Goal: Information Seeking & Learning: Learn about a topic

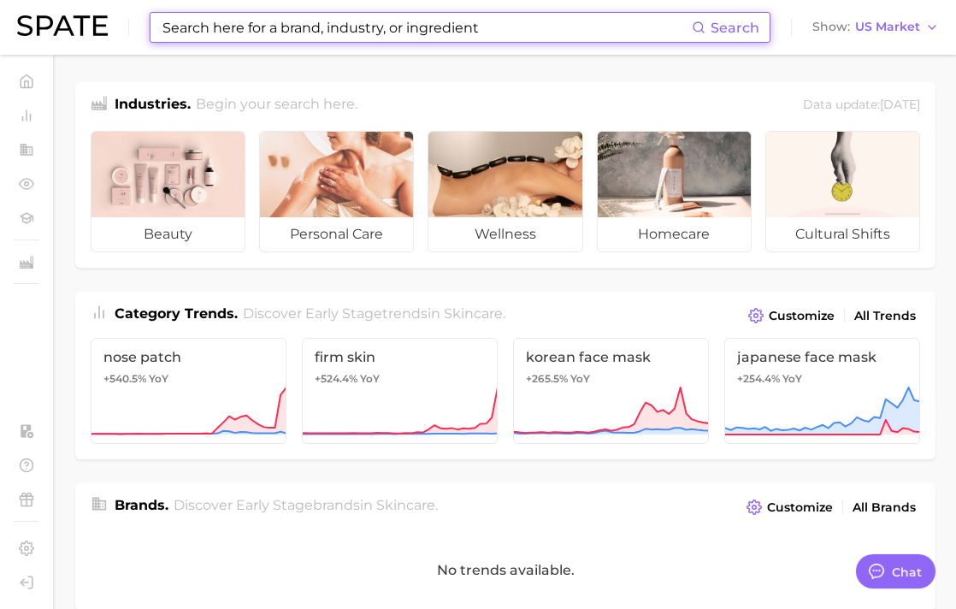
click at [303, 34] on input at bounding box center [426, 27] width 531 height 29
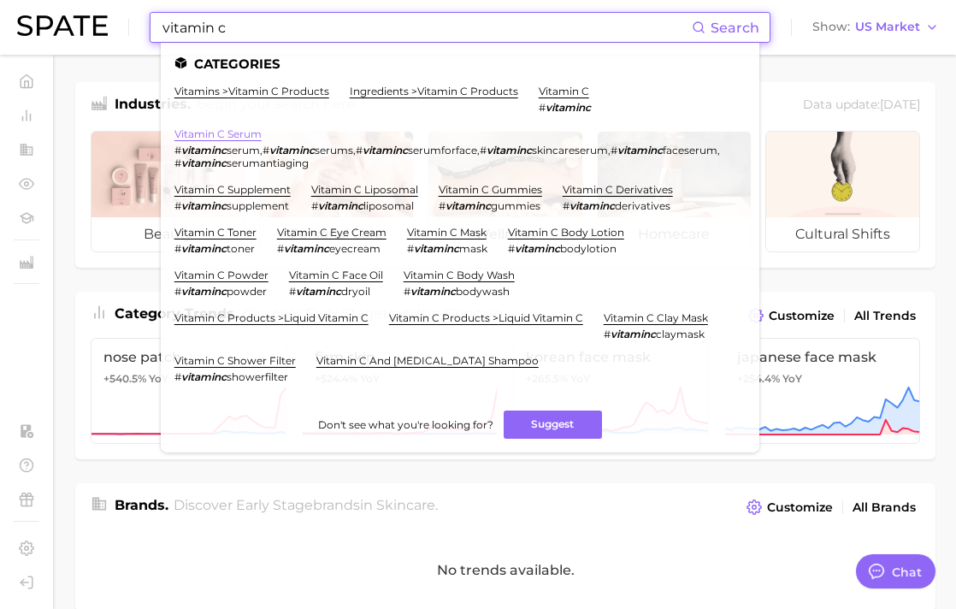
type input "vitamin c"
click at [229, 133] on link "vitamin c serum" at bounding box center [217, 133] width 87 height 13
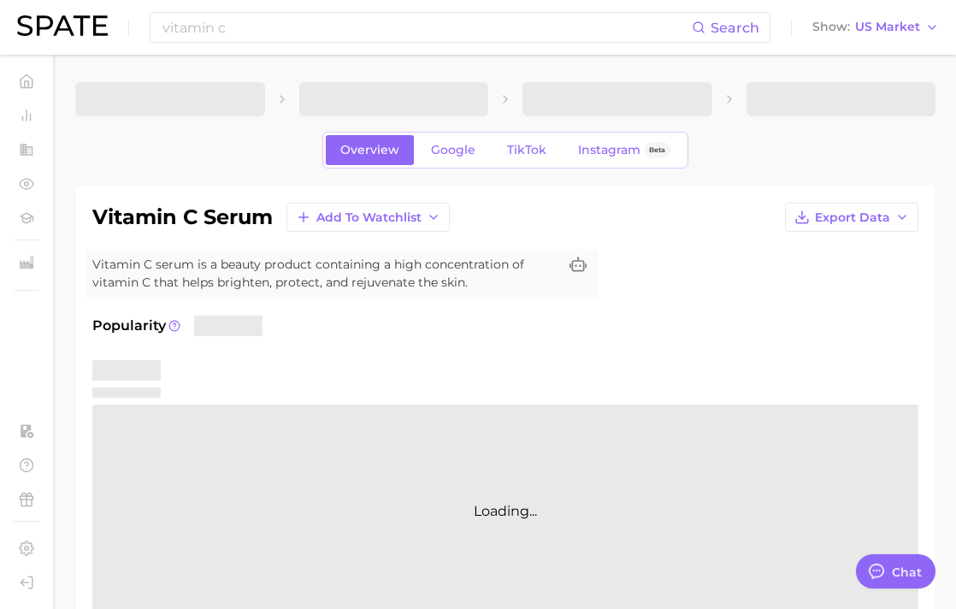
type textarea "x"
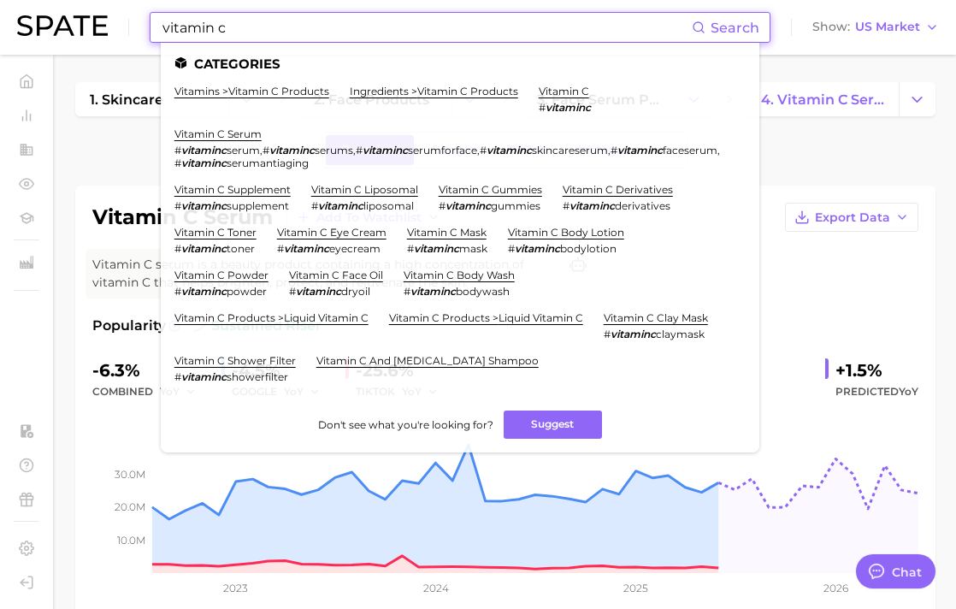
click at [257, 32] on input "vitamin c" at bounding box center [426, 27] width 531 height 29
click at [579, 81] on ul "Categories vitamins > vitamin c products ingredients > vitamin c products vitam…" at bounding box center [460, 248] width 599 height 410
click at [578, 92] on link "vitamin c" at bounding box center [564, 91] width 50 height 13
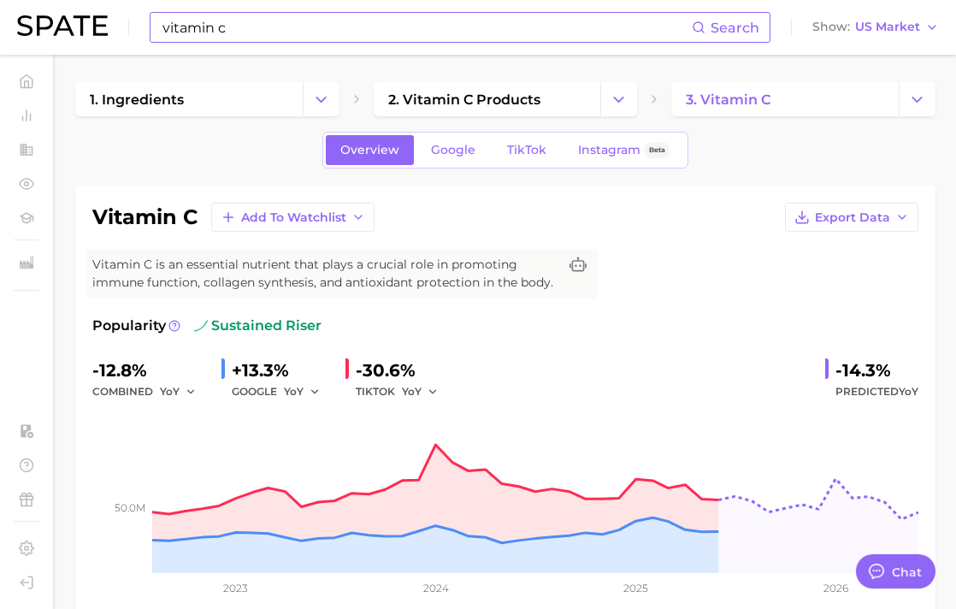
click at [256, 28] on input "vitamin c" at bounding box center [426, 27] width 531 height 29
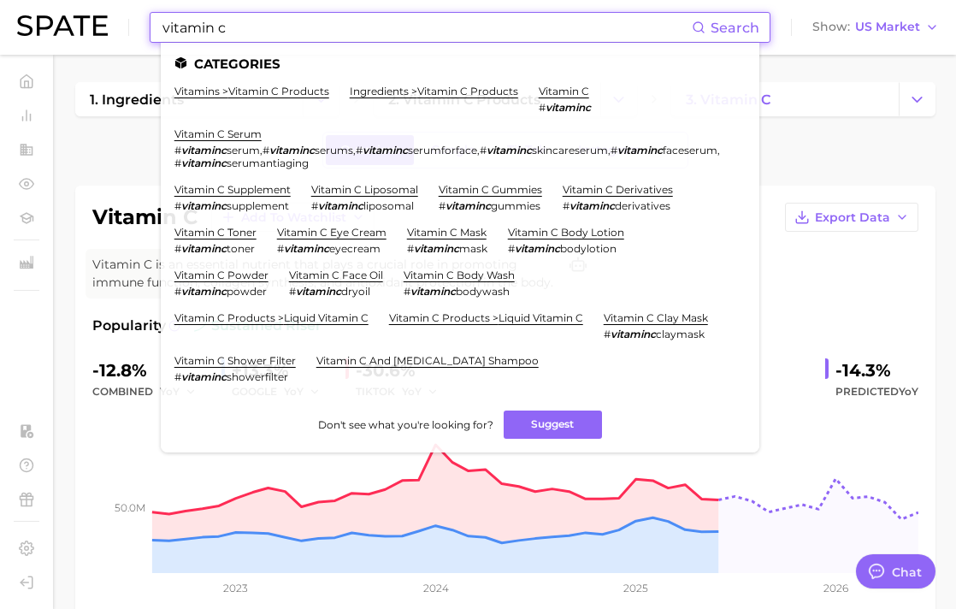
click at [256, 28] on input "vitamin c" at bounding box center [426, 27] width 531 height 29
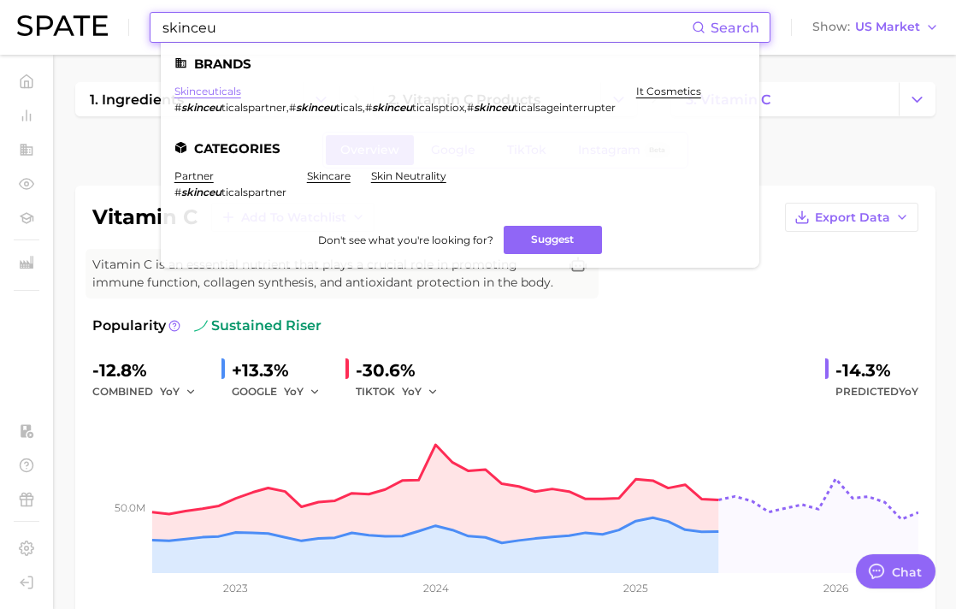
type input "skinceu"
click at [194, 95] on link "skinceuticals" at bounding box center [207, 91] width 67 height 13
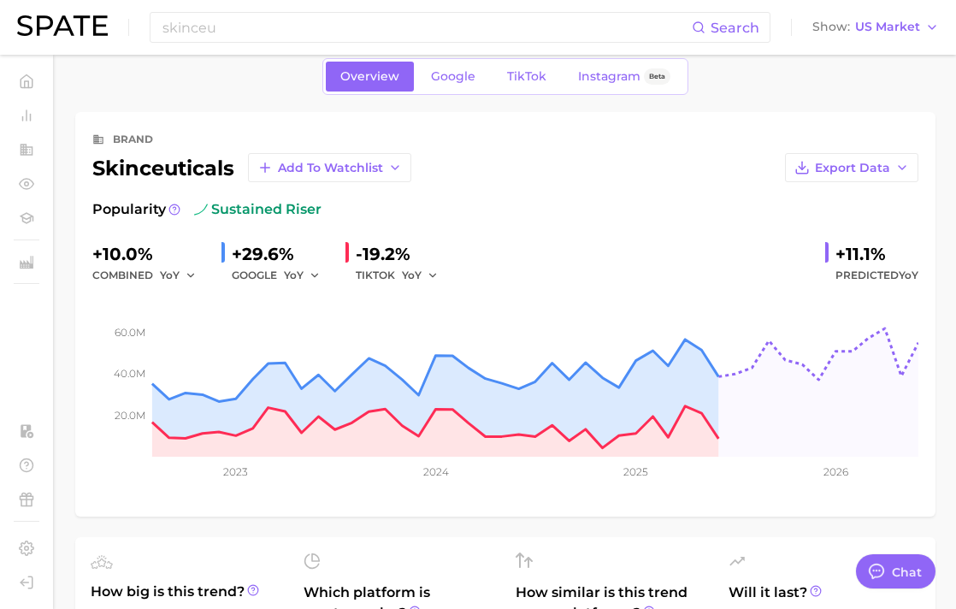
scroll to position [19, 0]
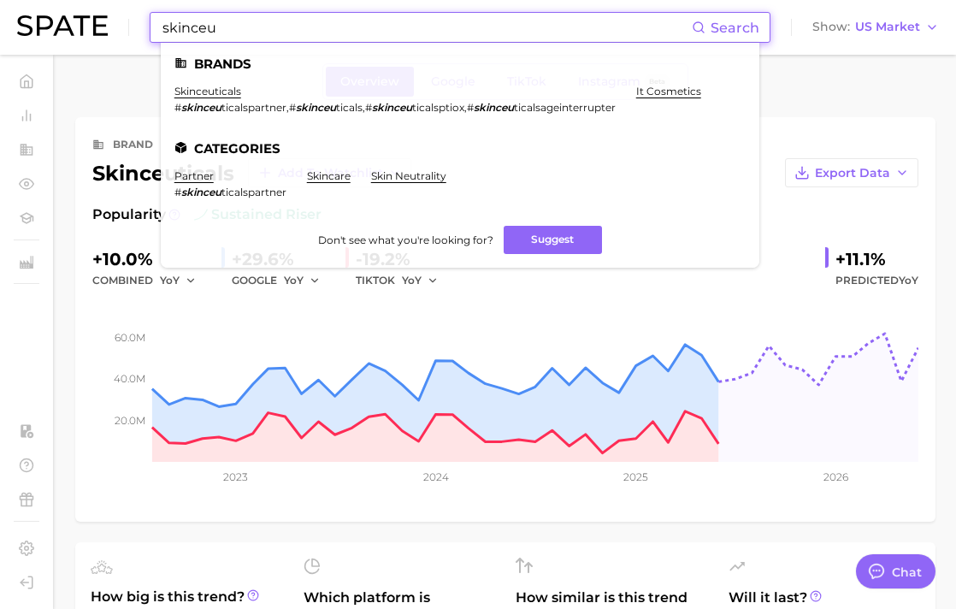
click at [361, 24] on input "skinceu" at bounding box center [426, 27] width 531 height 29
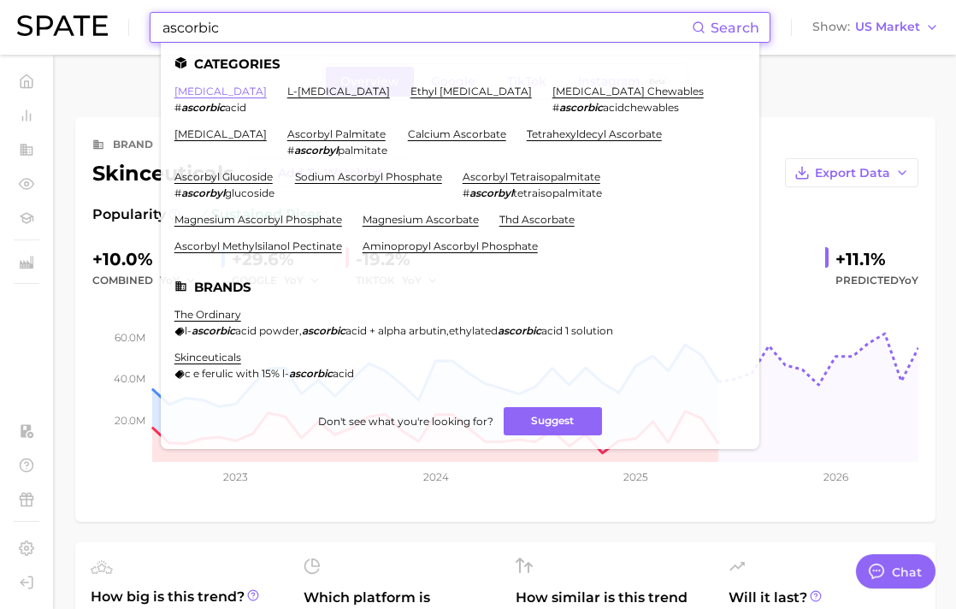
type input "ascorbic"
click at [207, 93] on link "[MEDICAL_DATA]" at bounding box center [220, 91] width 92 height 13
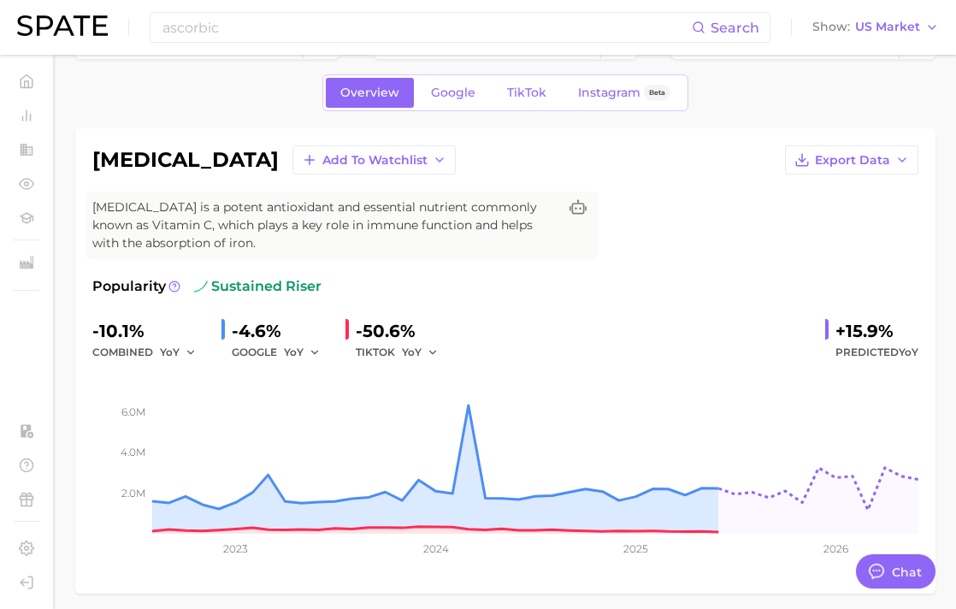
scroll to position [60, 0]
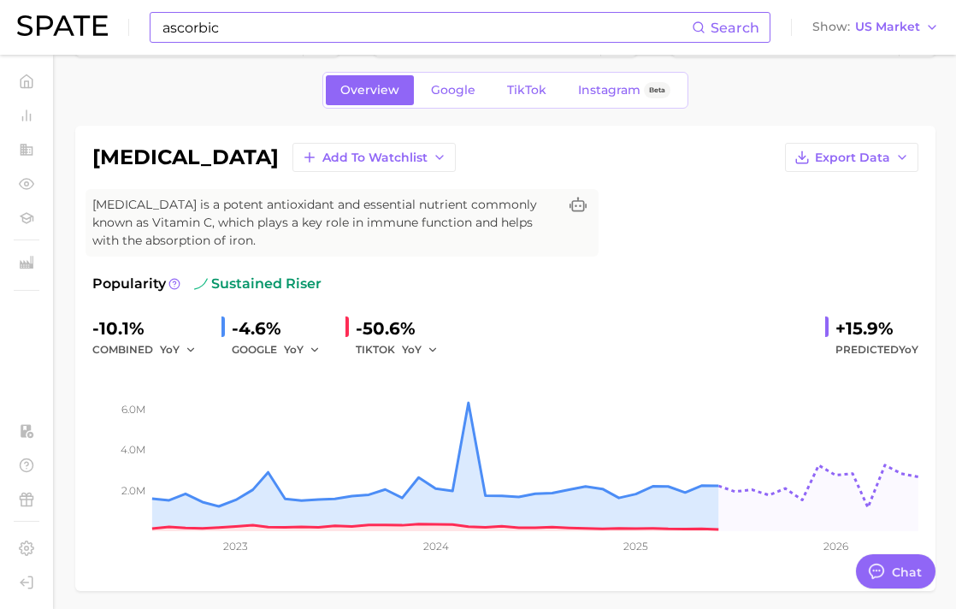
click at [338, 24] on input "ascorbic" at bounding box center [426, 27] width 531 height 29
type input "a"
type input "s"
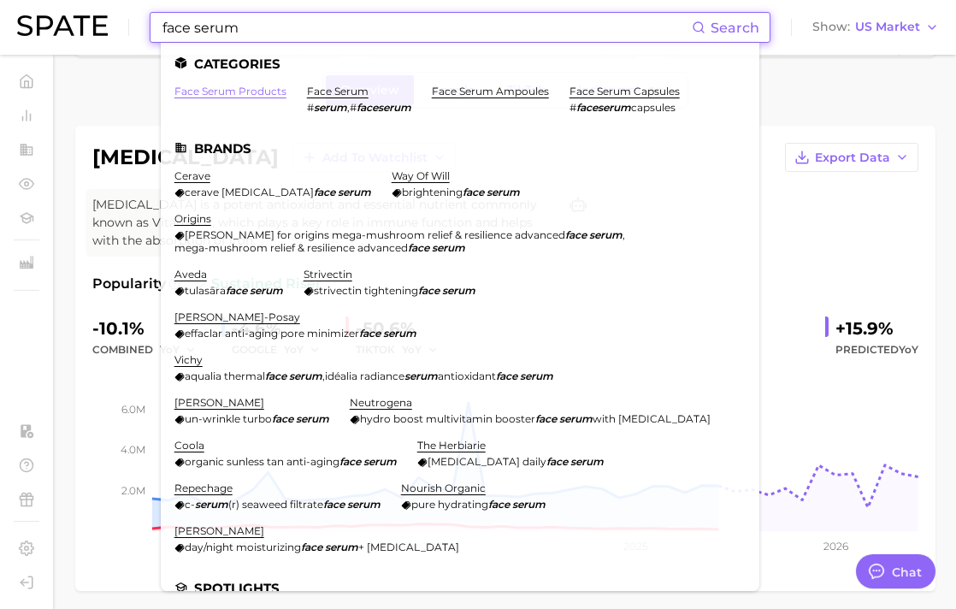
type input "face serum"
click at [251, 92] on link "face serum products" at bounding box center [230, 91] width 112 height 13
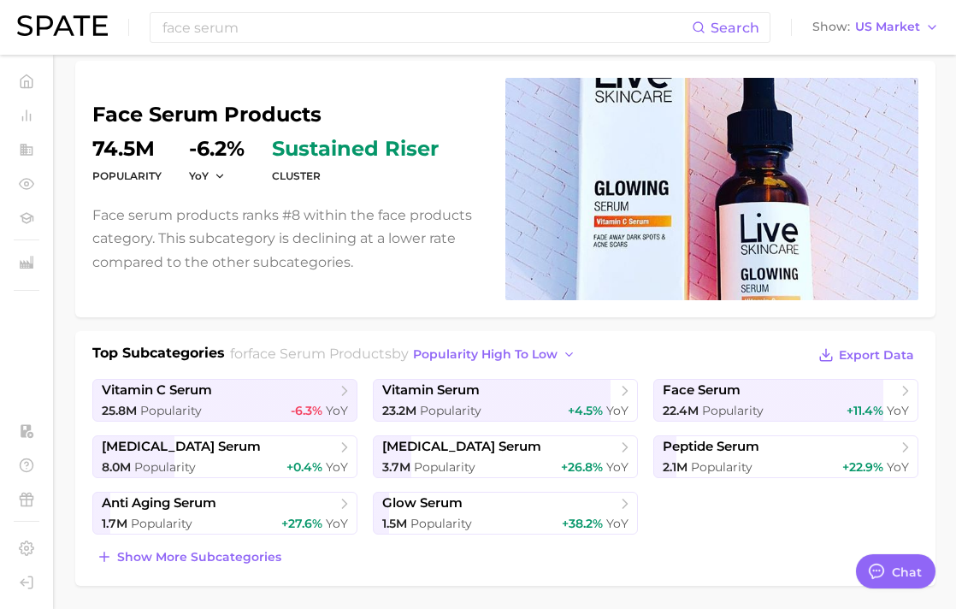
scroll to position [176, 0]
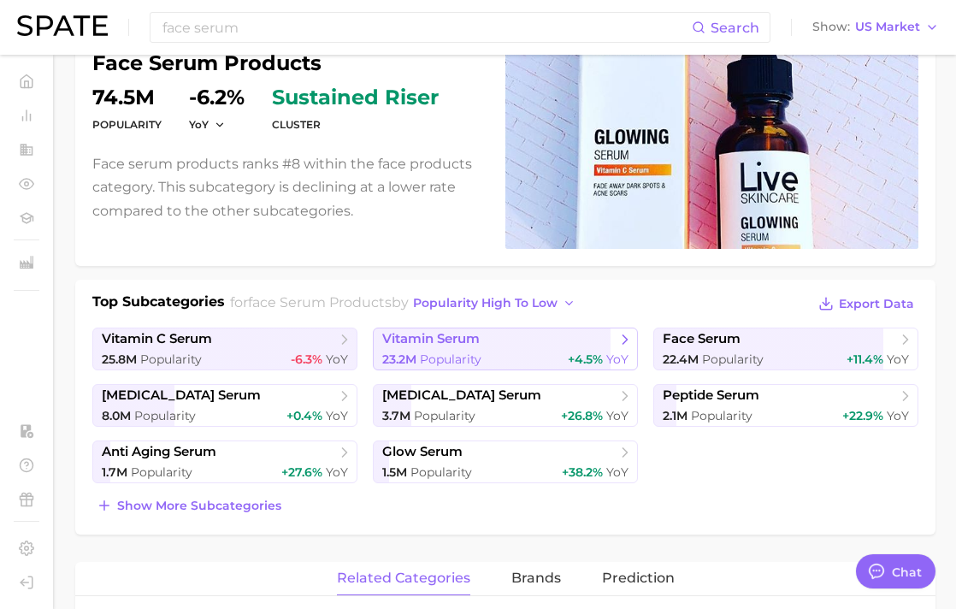
click at [445, 344] on span "vitamin serum" at bounding box center [430, 339] width 97 height 16
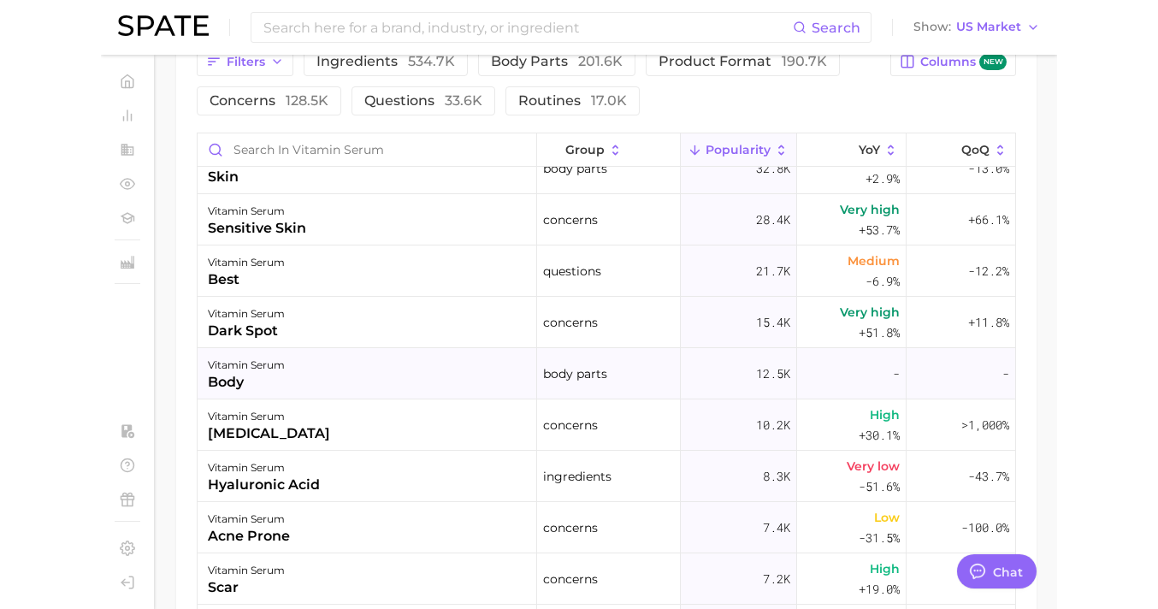
scroll to position [233, 0]
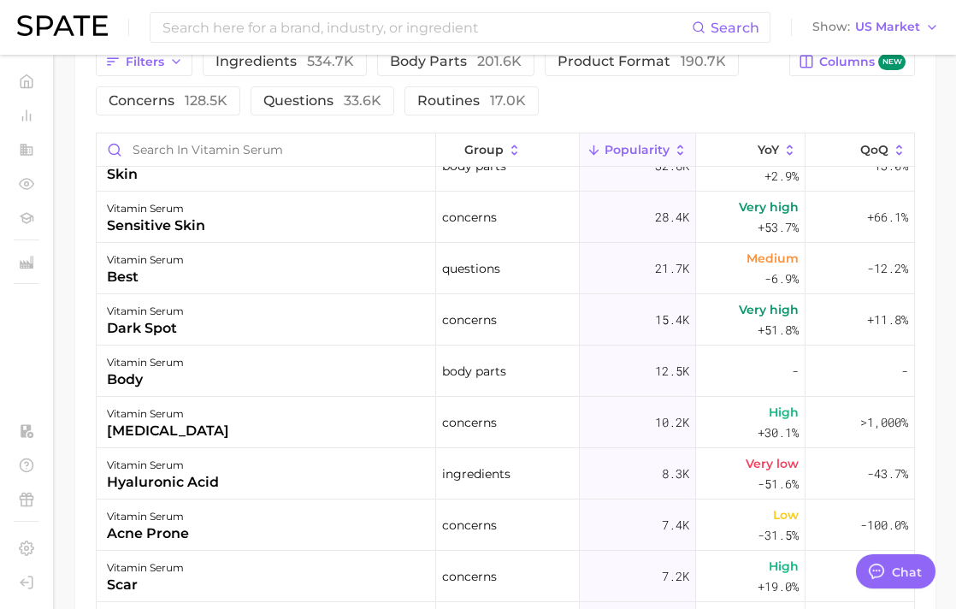
type textarea "x"
